Goal: Contribute content

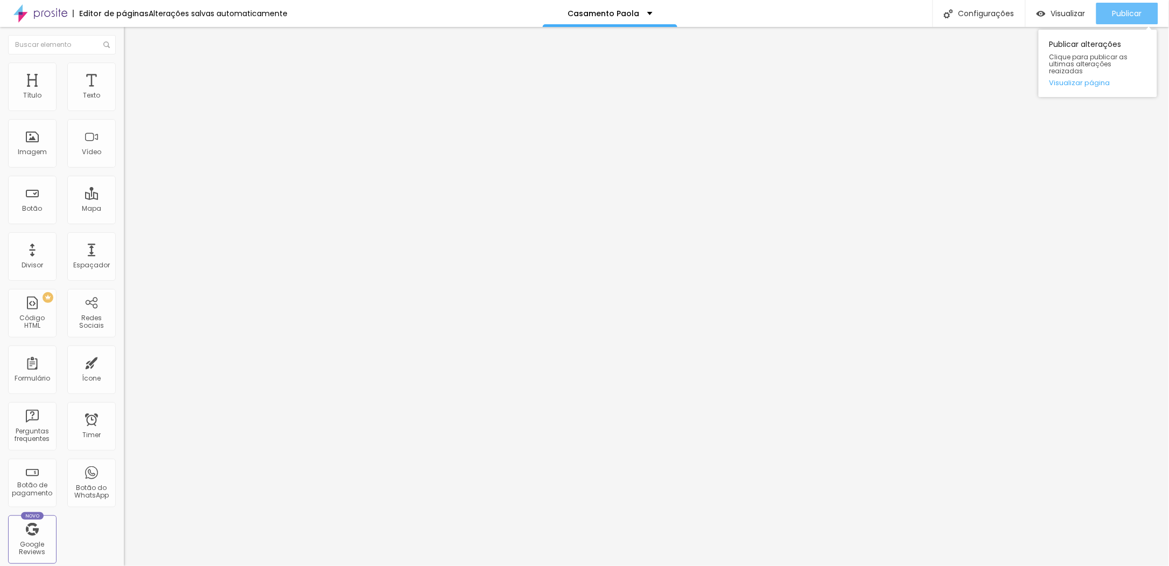
click at [1118, 15] on span "Publicar" at bounding box center [1128, 13] width 30 height 9
click at [1124, 20] on div "Publicar" at bounding box center [1128, 14] width 30 height 22
click at [1126, 24] on div "Publicar alterações Clique para publicar as ultimas alterações reaizadas Visual…" at bounding box center [1098, 60] width 119 height 73
click at [1130, 16] on span "Publicar" at bounding box center [1128, 13] width 30 height 9
click at [1126, 13] on span "Publicar" at bounding box center [1128, 13] width 30 height 9
